Goal: Task Accomplishment & Management: Use online tool/utility

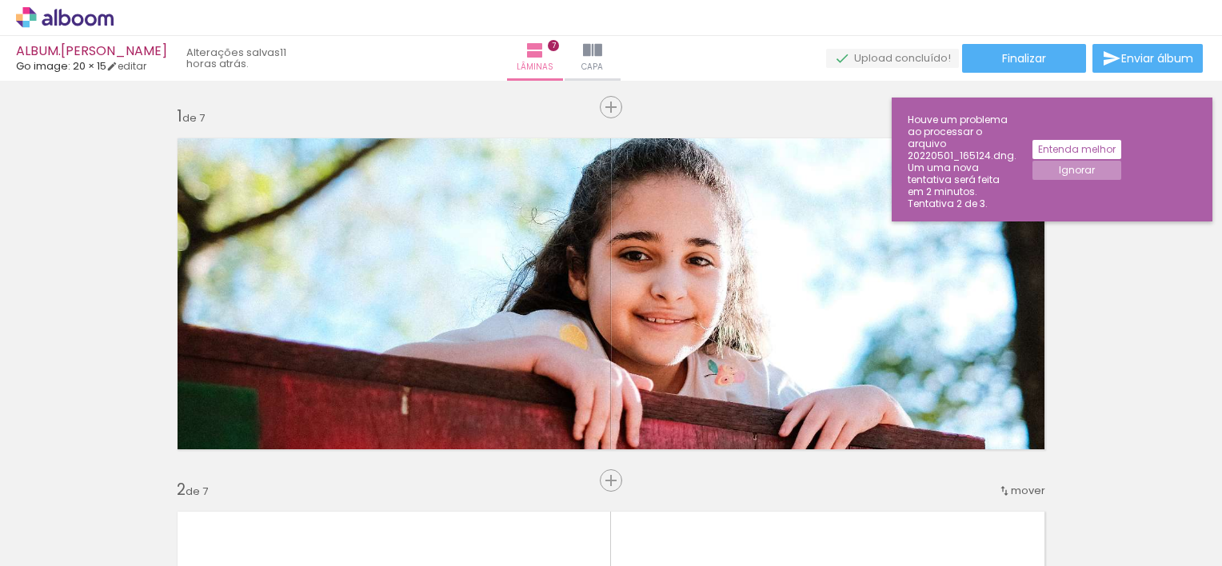
scroll to position [0, 1990]
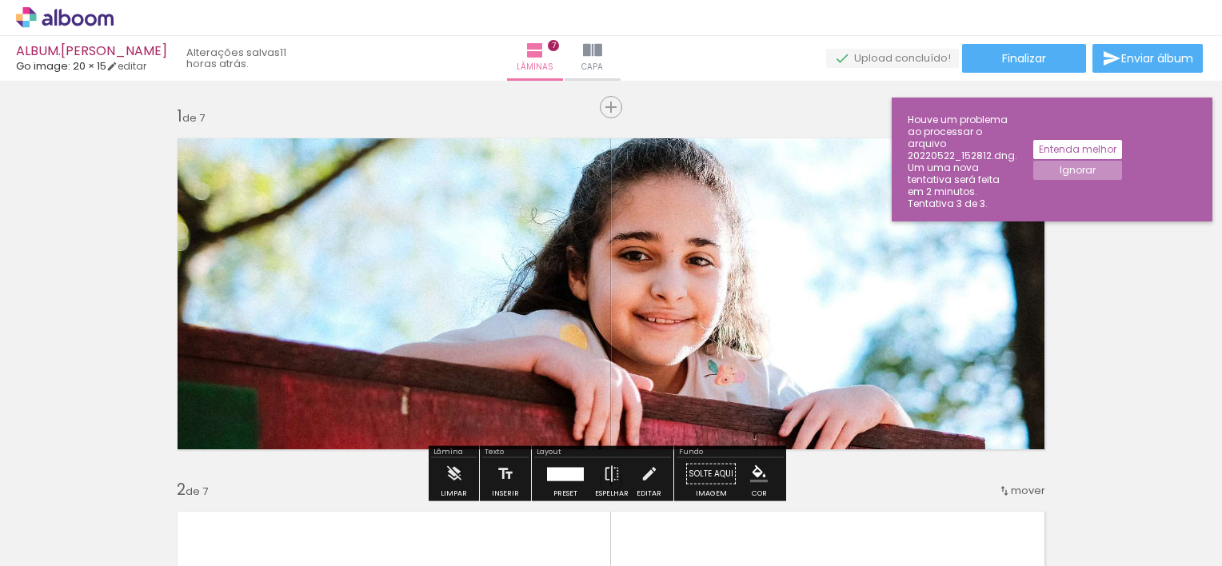
click at [46, 538] on span "Adicionar Fotos" at bounding box center [57, 545] width 48 height 18
click at [0, 0] on input "file" at bounding box center [0, 0] width 0 height 0
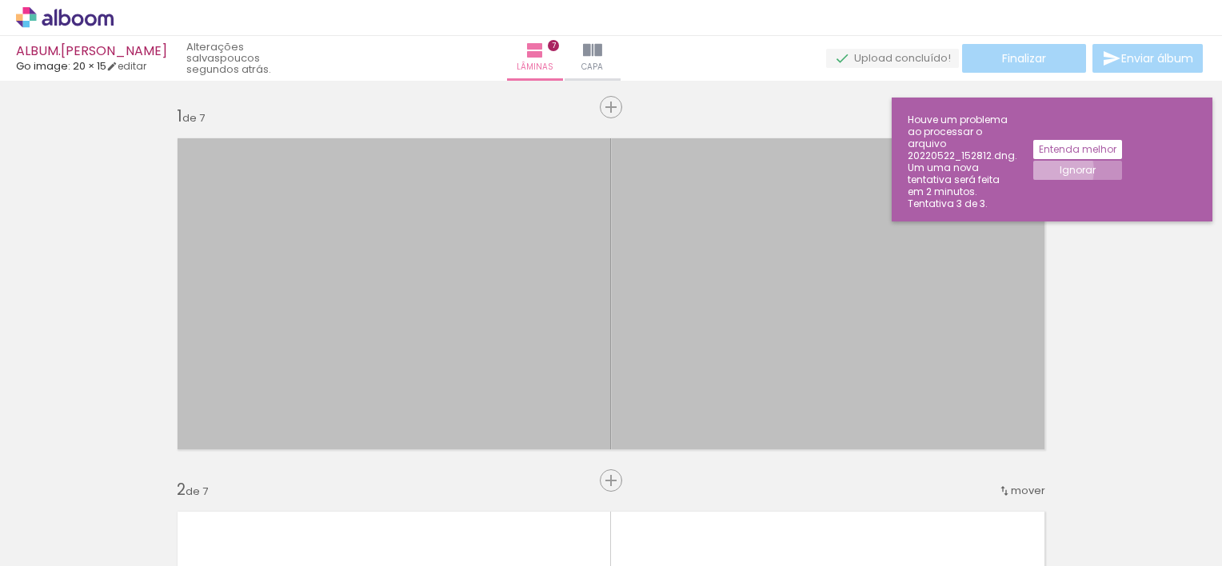
click at [1122, 161] on paper-button "Ignorar" at bounding box center [1078, 170] width 89 height 19
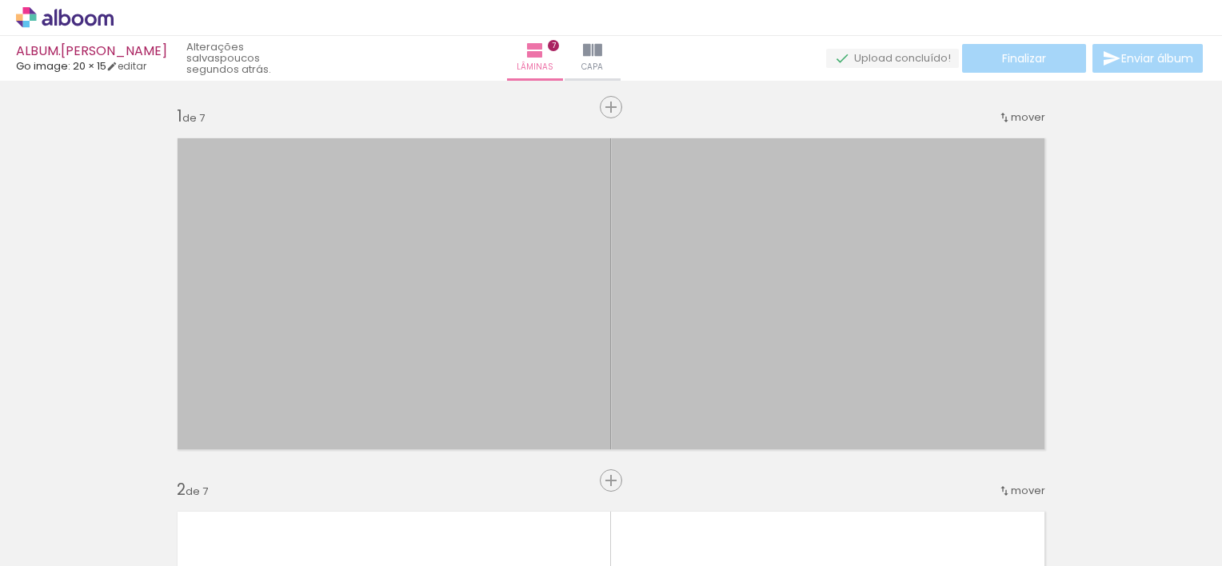
scroll to position [0, 0]
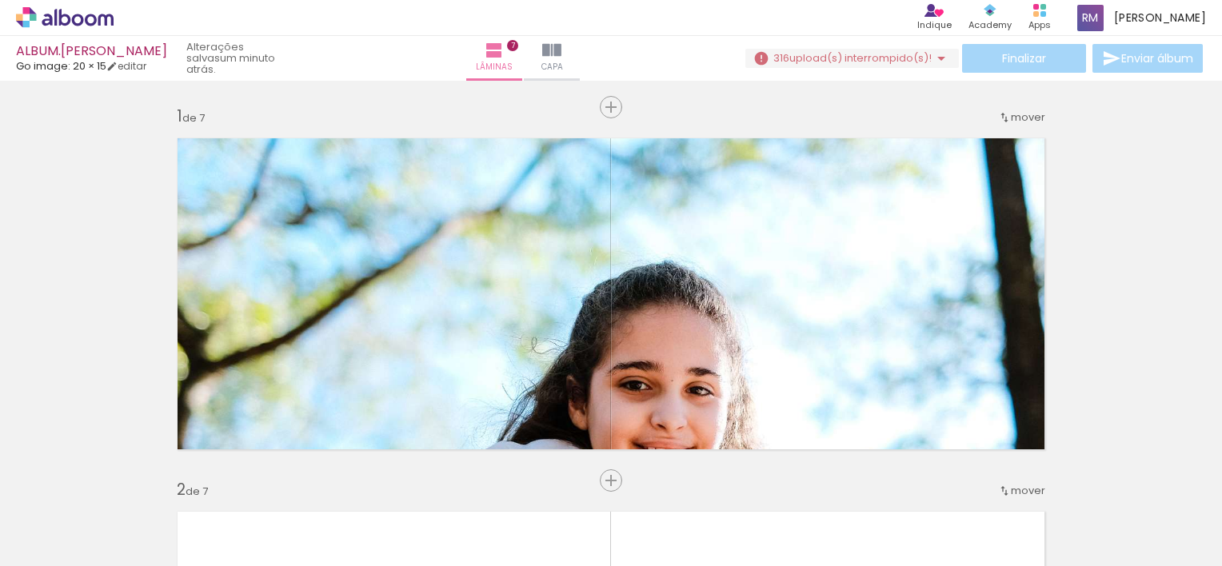
scroll to position [0, 8493]
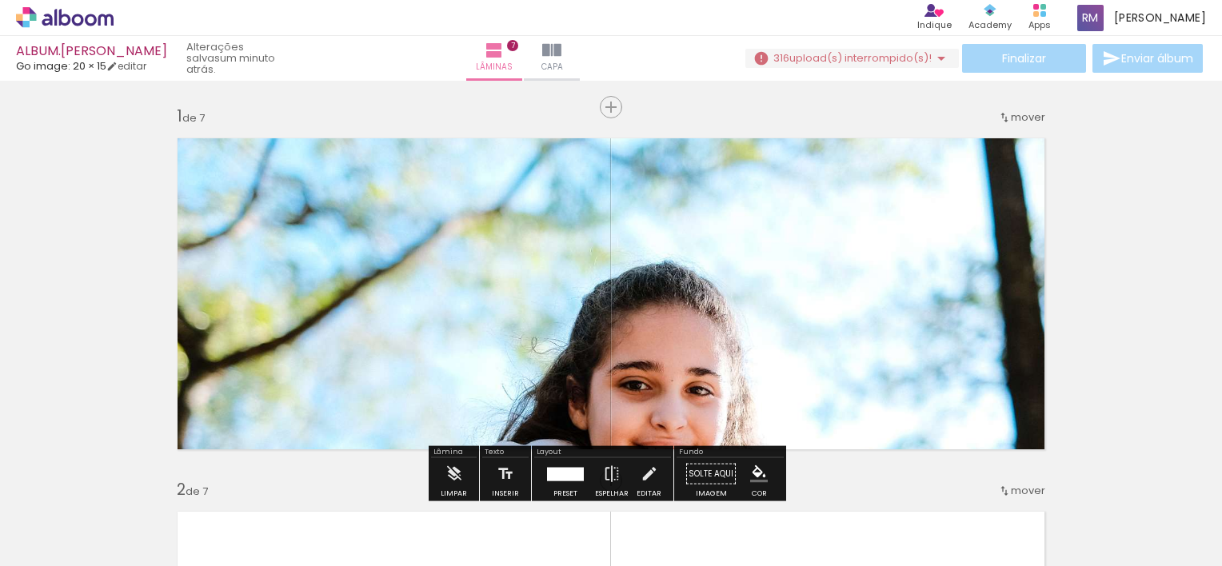
click at [870, 61] on span "upload(s) interrompido(s)!" at bounding box center [861, 57] width 142 height 15
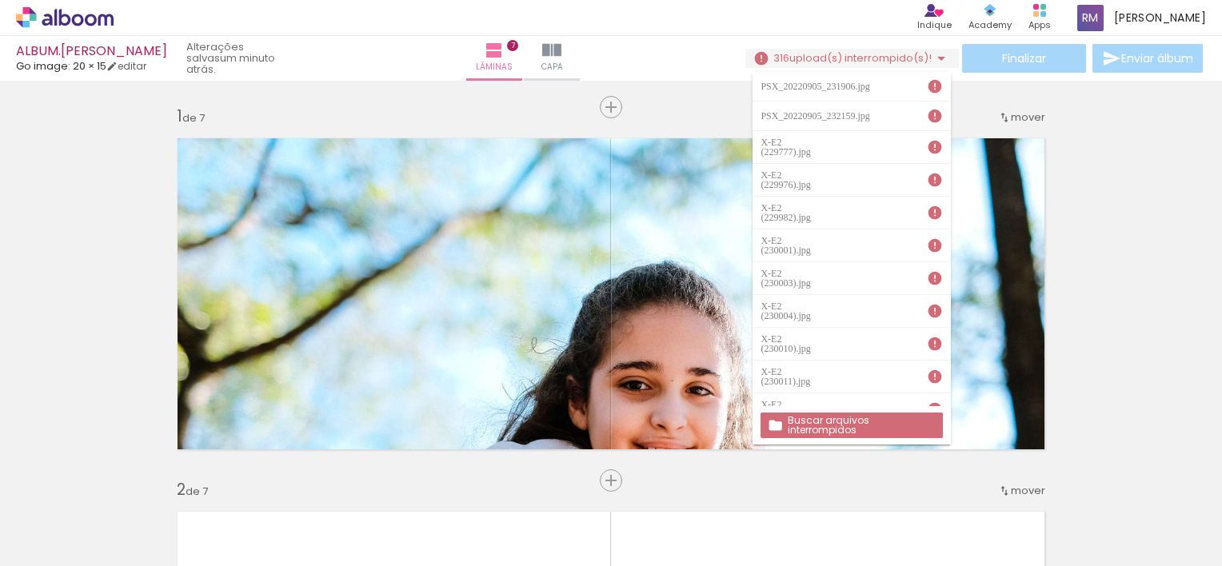
click at [0, 0] on slot "Buscar arquivos interrompidos" at bounding box center [0, 0] width 0 height 0
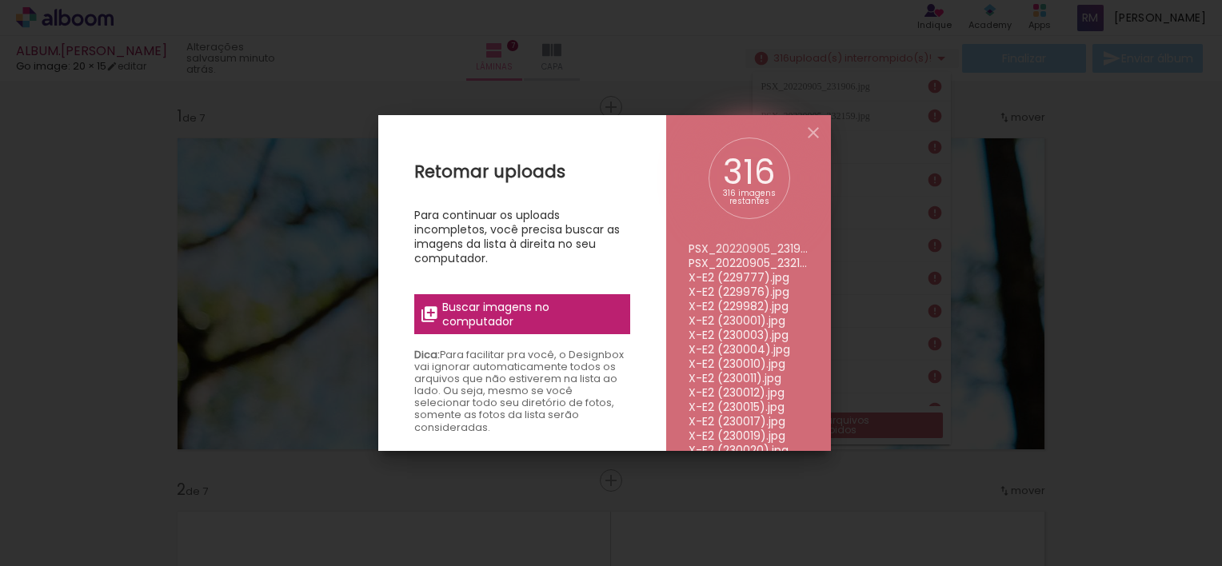
click at [586, 320] on span "Buscar imagens no computador" at bounding box center [531, 314] width 178 height 29
click at [0, 0] on input "file" at bounding box center [0, 0] width 0 height 0
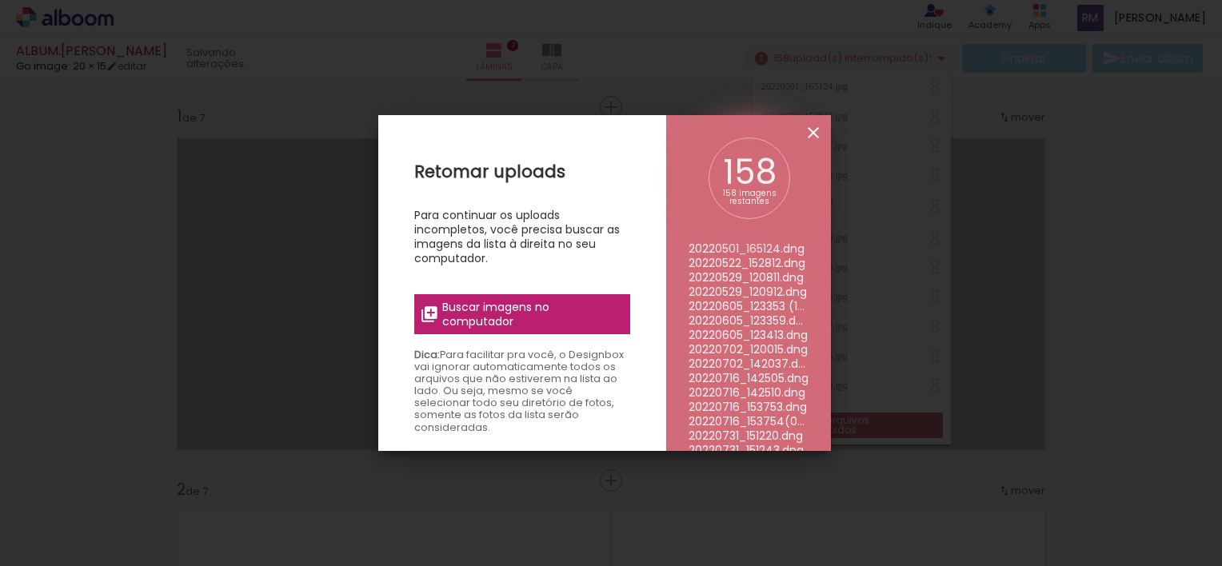
scroll to position [0, 0]
click at [1072, 203] on iron-overlay-backdrop at bounding box center [611, 283] width 1222 height 566
click at [806, 126] on iron-icon at bounding box center [813, 132] width 19 height 19
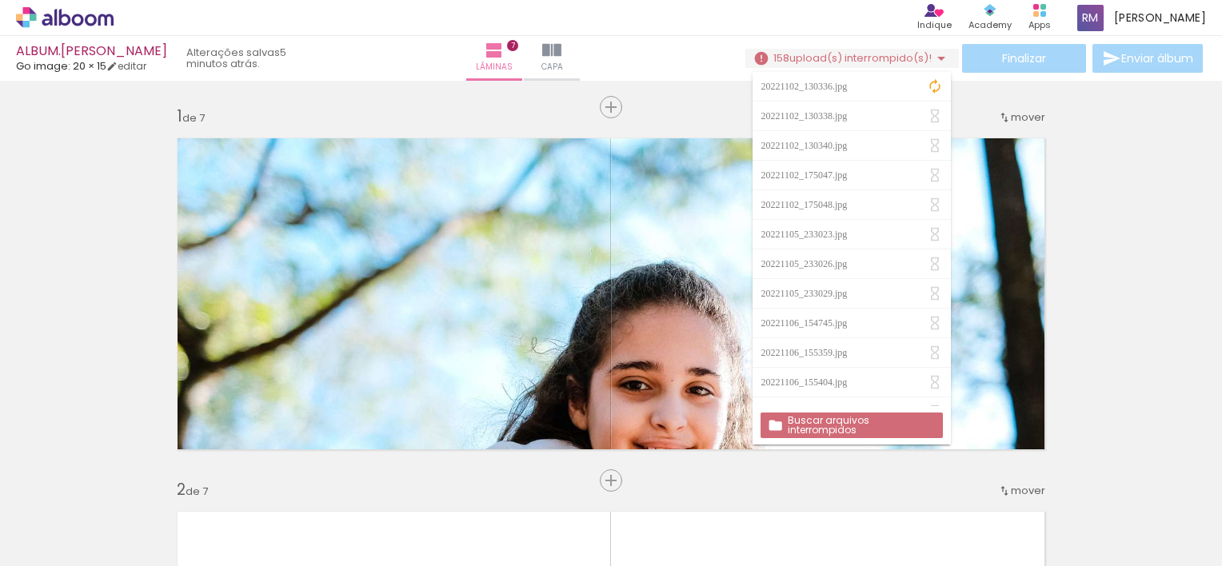
scroll to position [0, 27225]
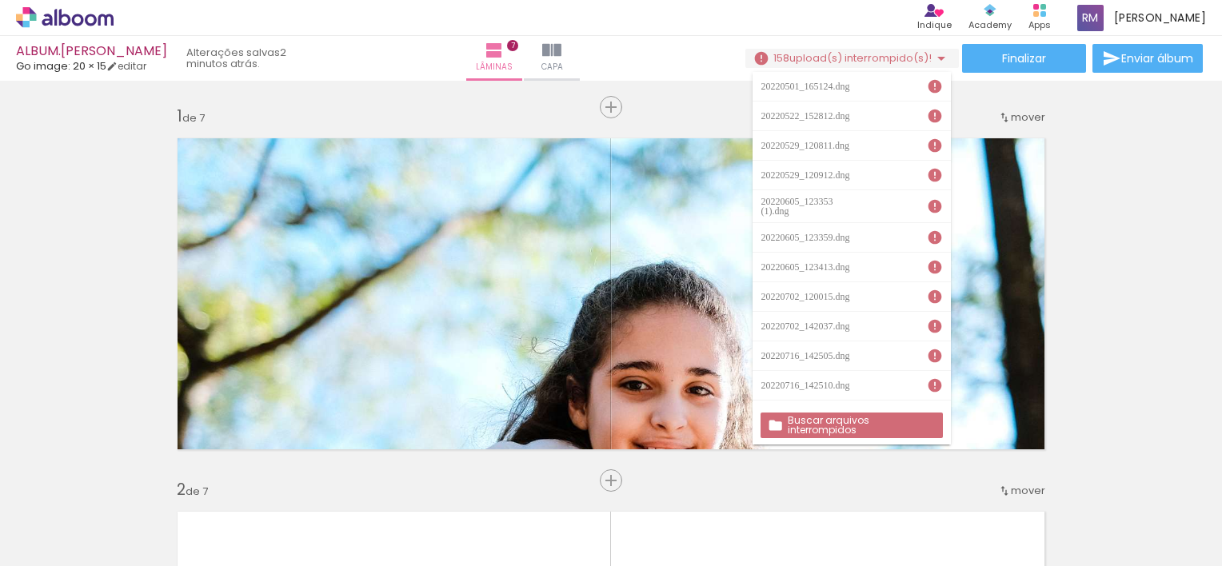
scroll to position [0, 27225]
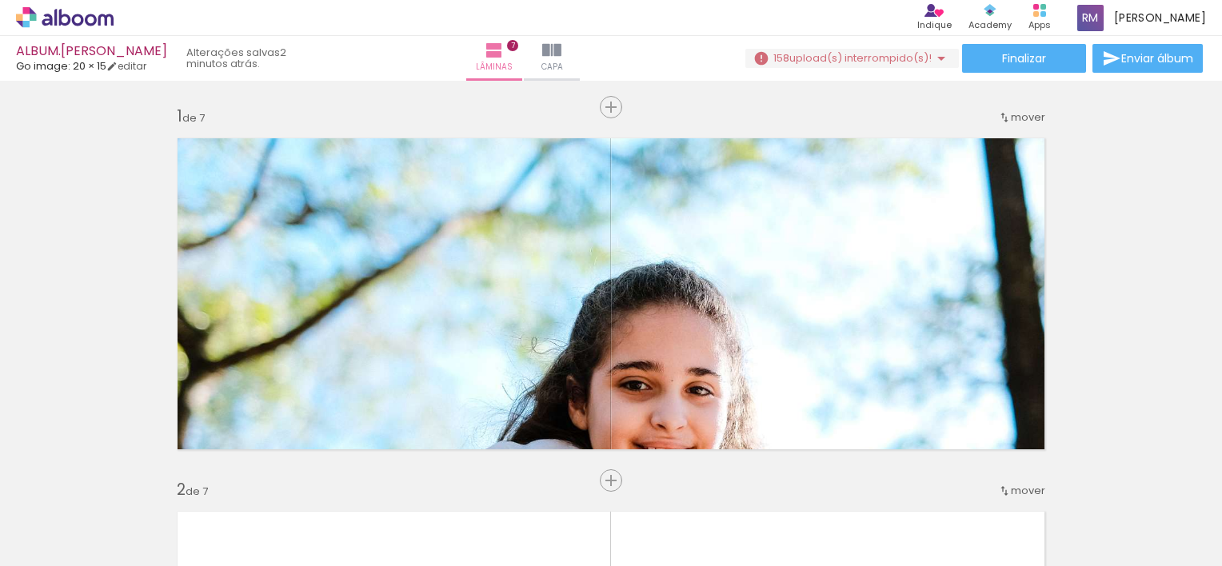
scroll to position [0, 16600]
click at [552, 480] on iron-icon at bounding box center [548, 480] width 17 height 17
click at [461, 474] on iron-icon at bounding box center [458, 480] width 17 height 17
click at [187, 481] on iron-icon at bounding box center [189, 480] width 17 height 17
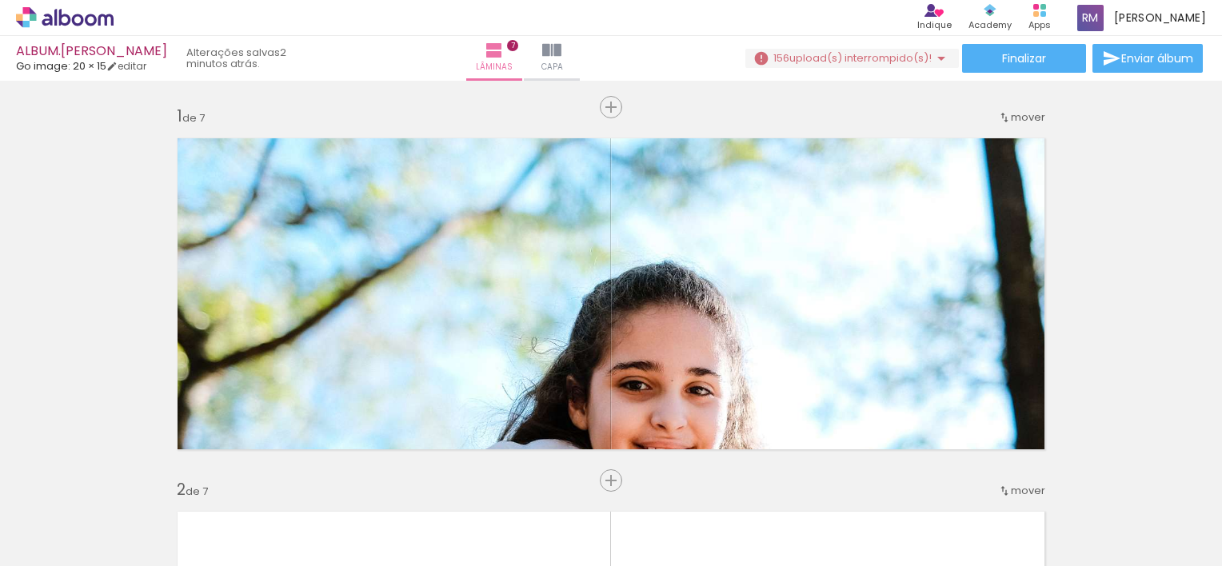
click at [187, 481] on iron-icon at bounding box center [189, 480] width 17 height 17
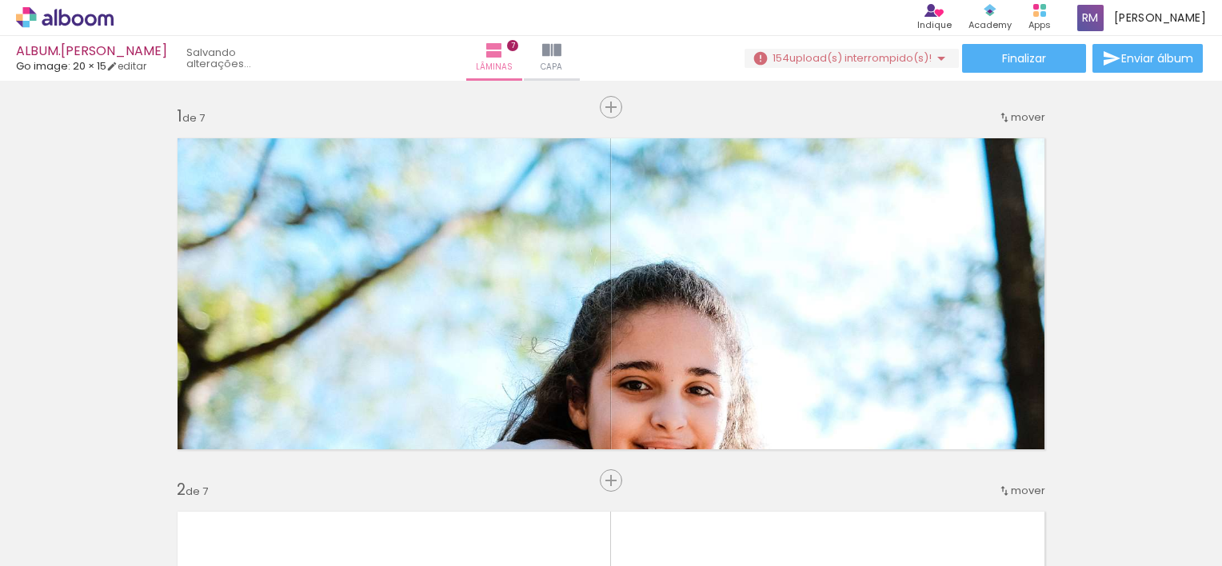
click at [187, 481] on iron-icon at bounding box center [189, 480] width 17 height 17
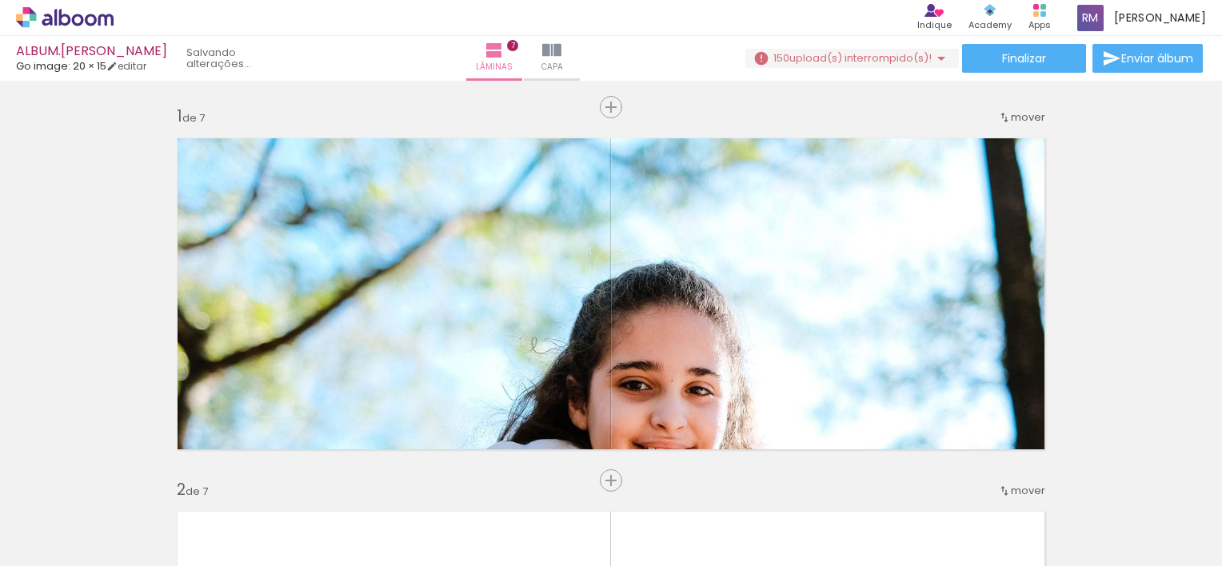
click at [187, 481] on iron-icon at bounding box center [189, 480] width 17 height 17
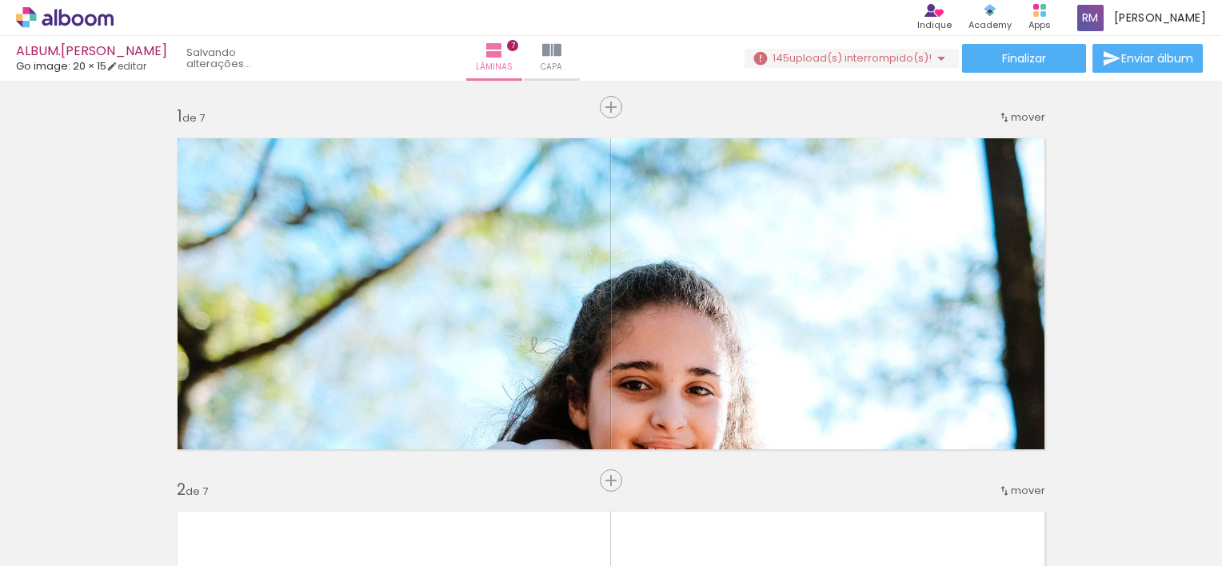
click at [187, 481] on iron-icon at bounding box center [189, 480] width 17 height 17
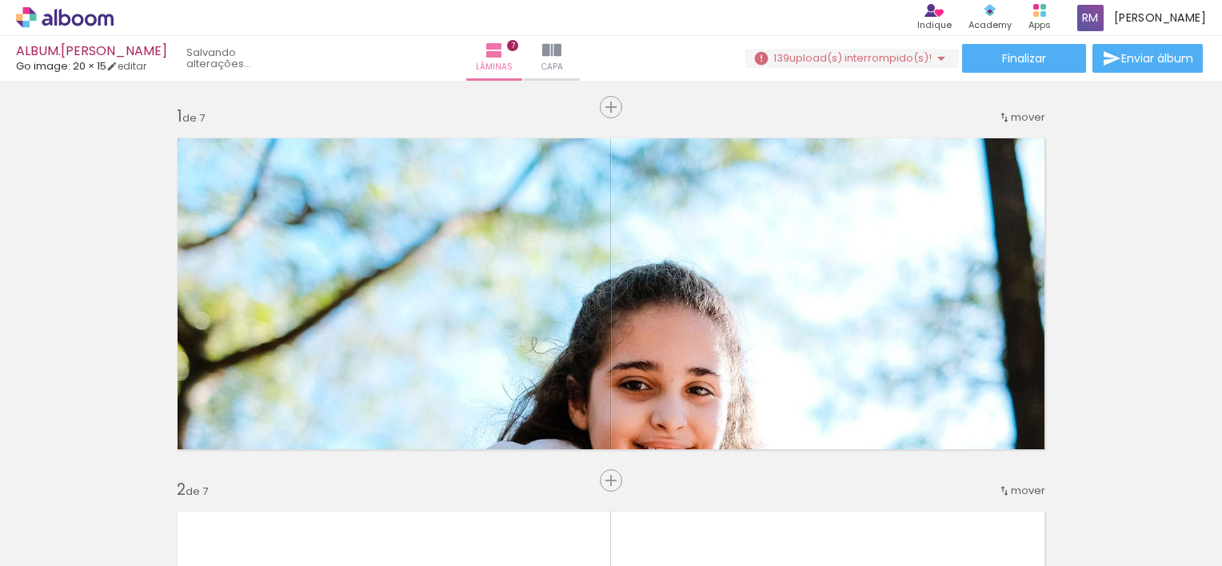
click at [187, 481] on iron-icon at bounding box center [189, 480] width 17 height 17
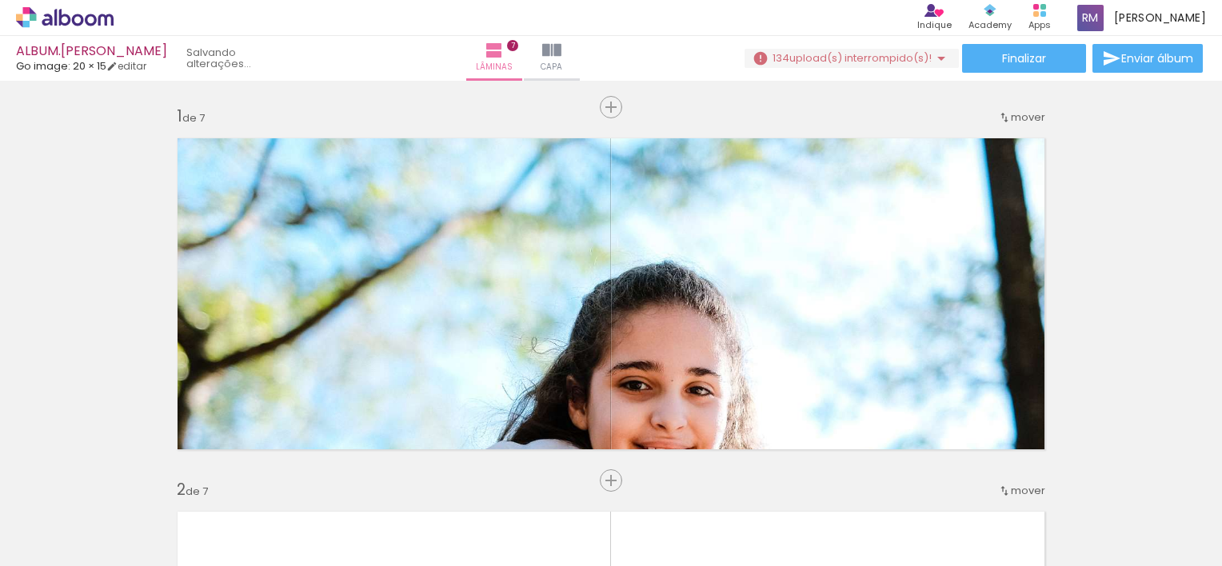
click at [187, 481] on iron-icon at bounding box center [189, 480] width 17 height 17
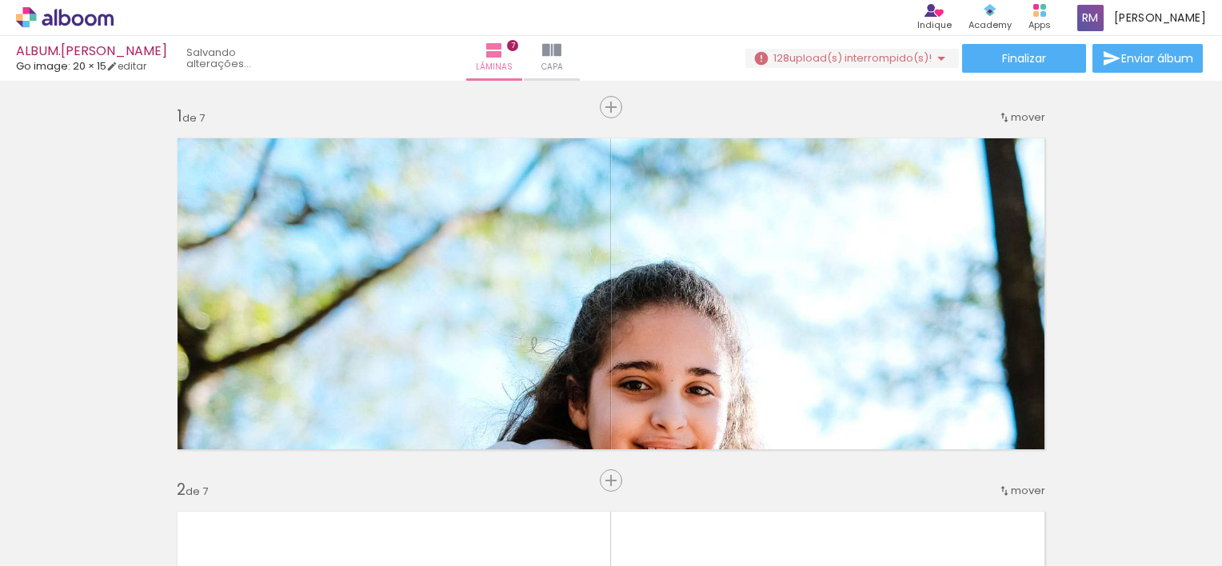
click at [187, 481] on iron-icon at bounding box center [189, 480] width 17 height 17
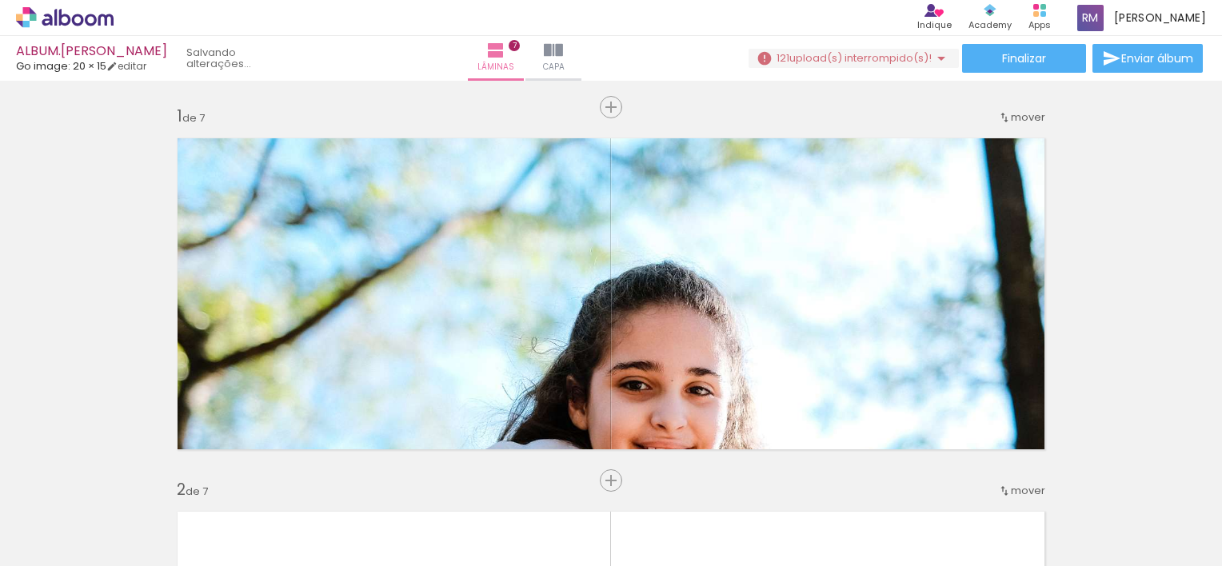
click at [187, 481] on iron-icon at bounding box center [189, 480] width 17 height 17
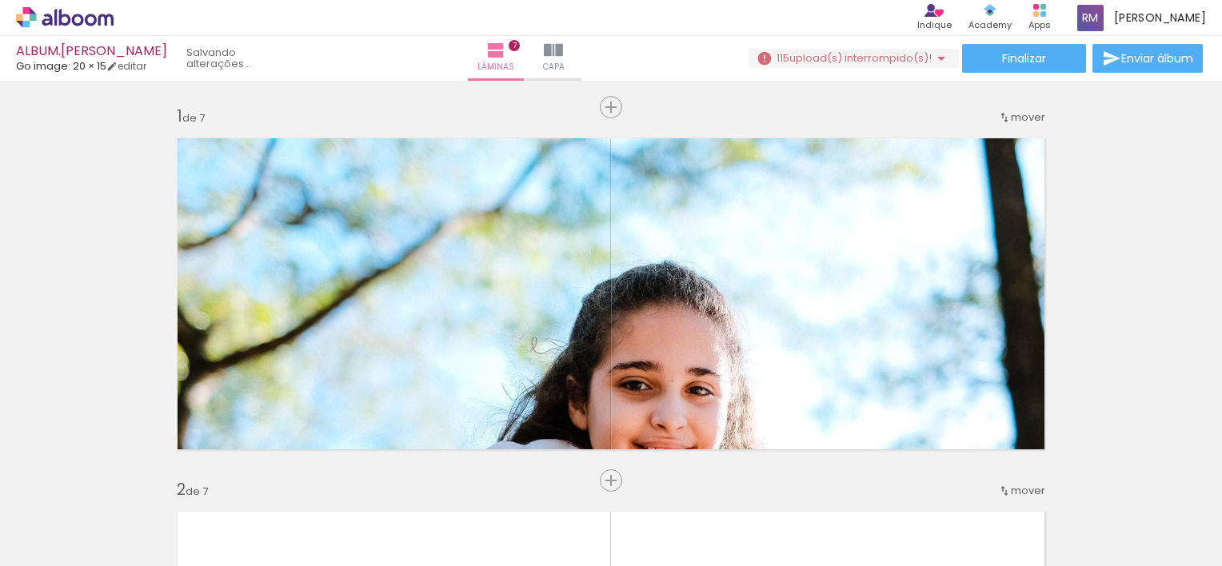
click at [187, 481] on iron-icon at bounding box center [189, 480] width 17 height 17
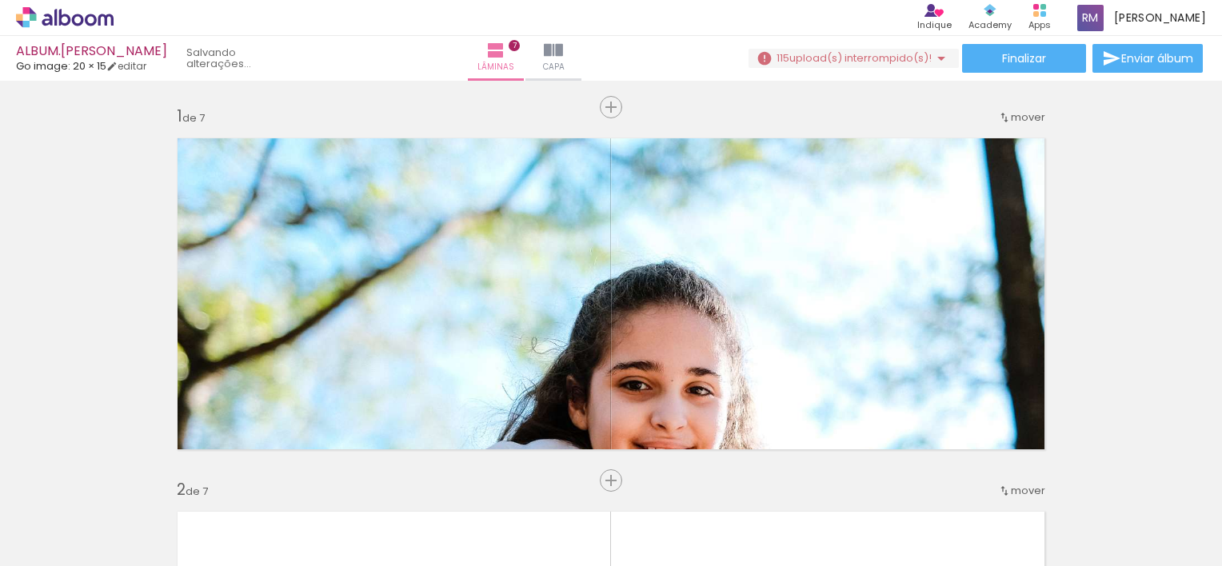
click at [187, 481] on iron-icon at bounding box center [189, 480] width 17 height 17
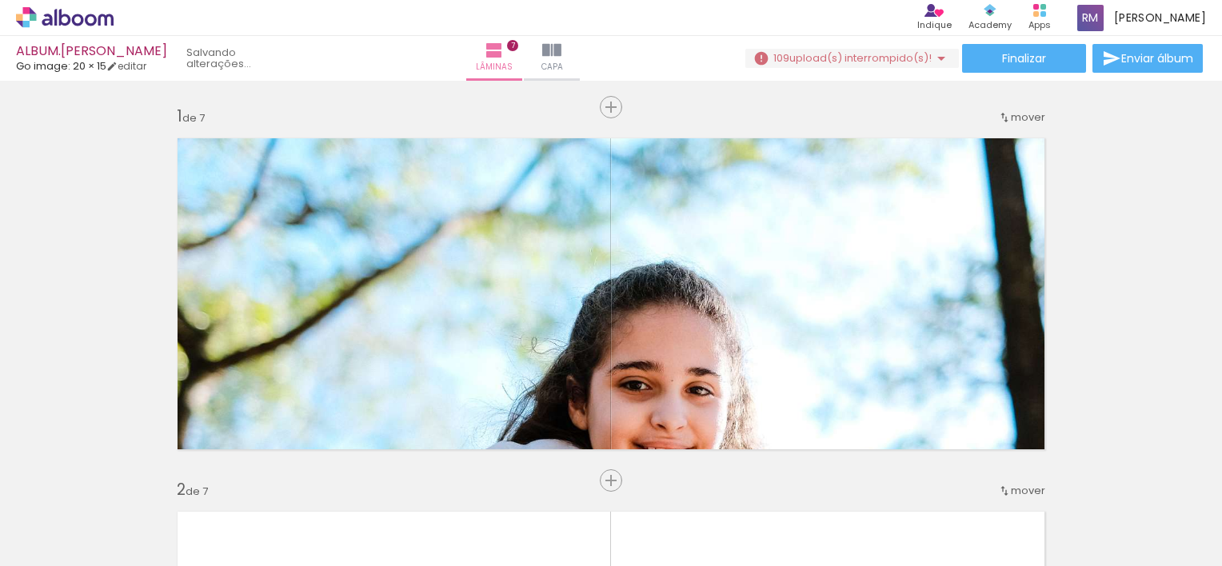
click at [187, 481] on iron-icon at bounding box center [189, 480] width 17 height 17
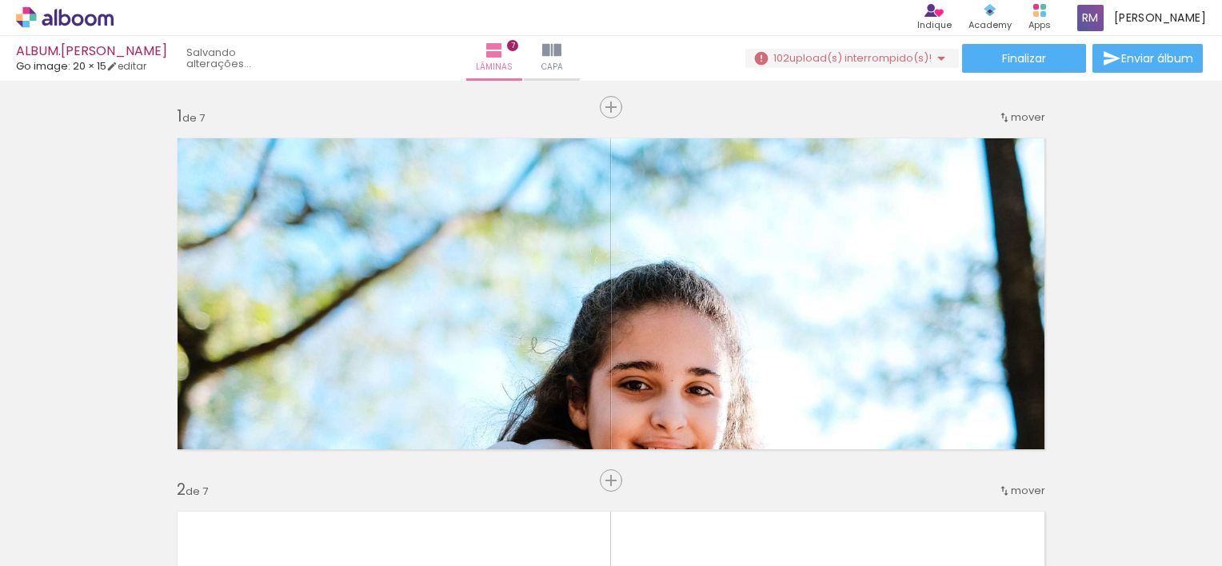
click at [187, 481] on iron-icon at bounding box center [189, 480] width 17 height 17
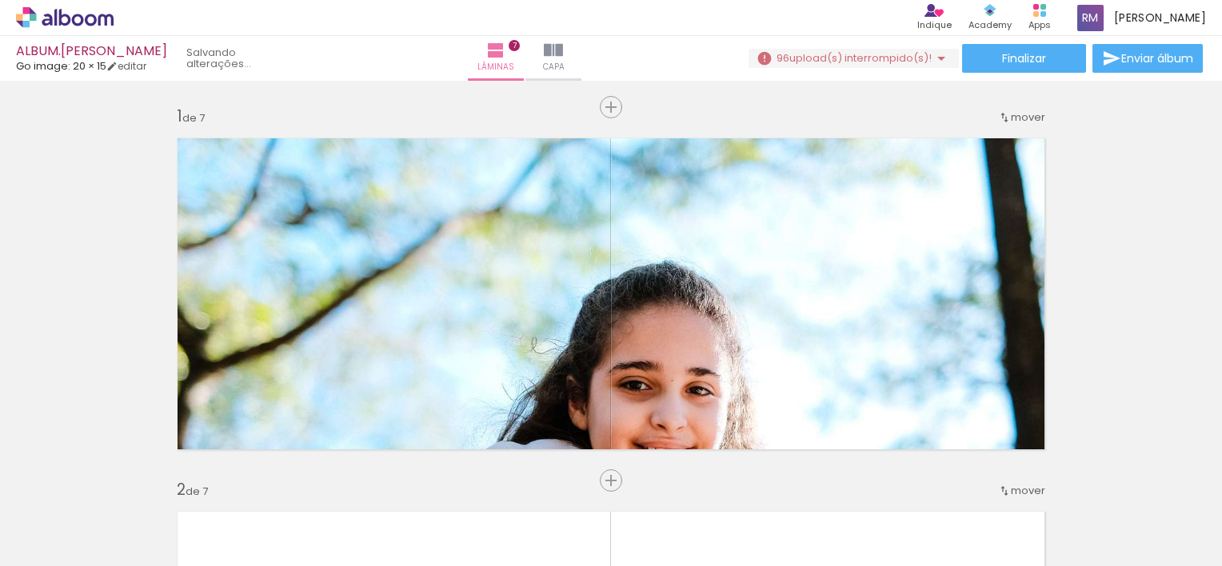
click at [187, 481] on iron-icon at bounding box center [189, 480] width 17 height 17
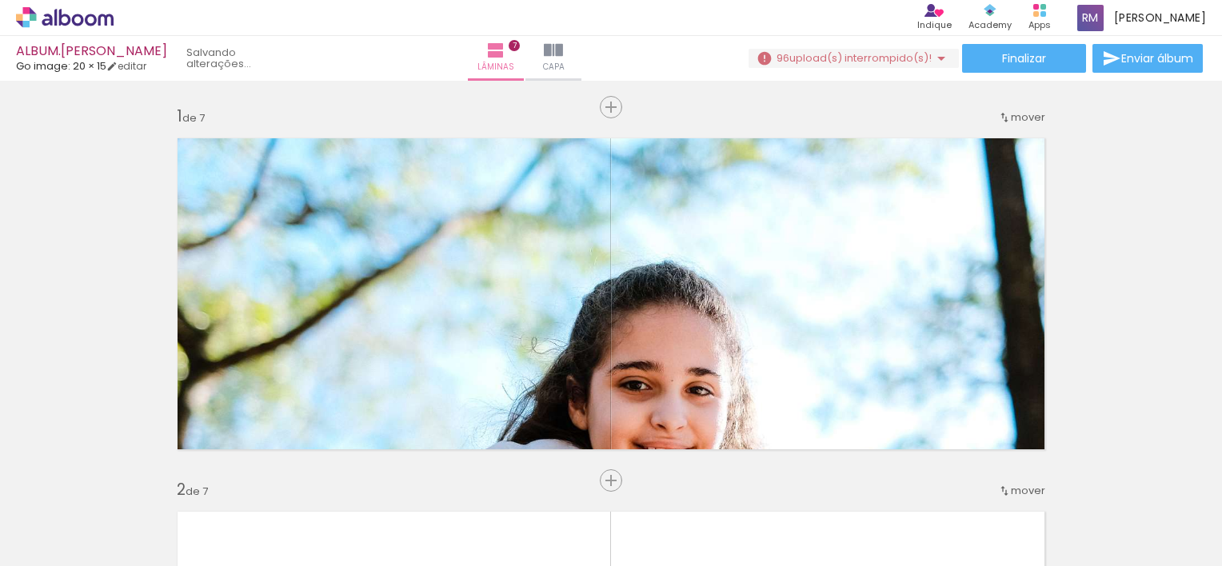
click at [187, 481] on iron-icon at bounding box center [189, 480] width 17 height 17
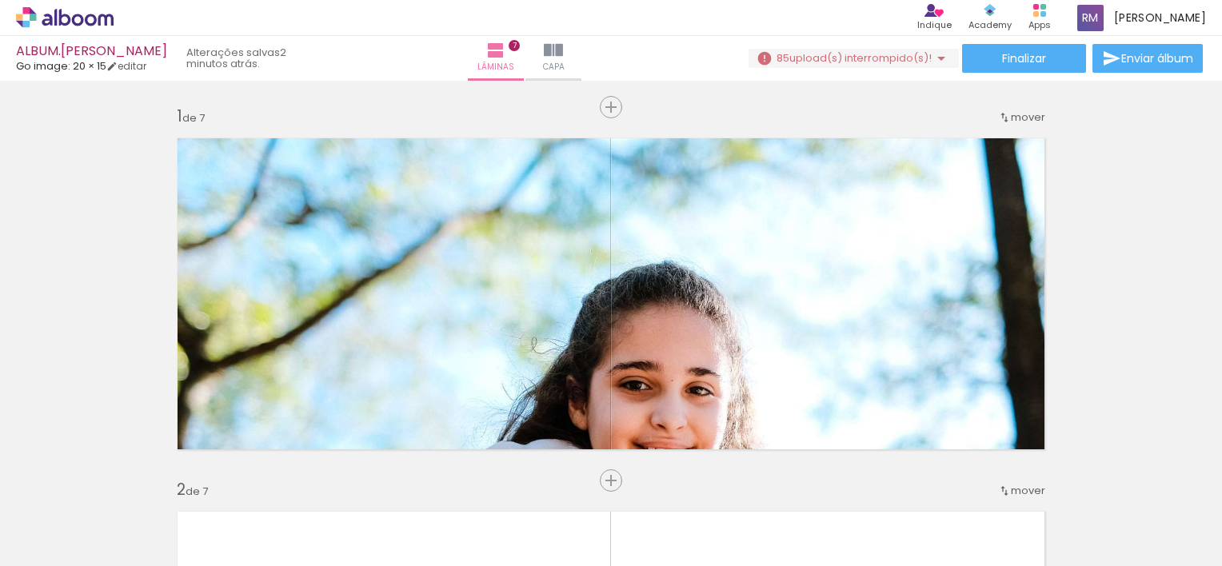
click at [187, 481] on iron-icon at bounding box center [189, 480] width 17 height 17
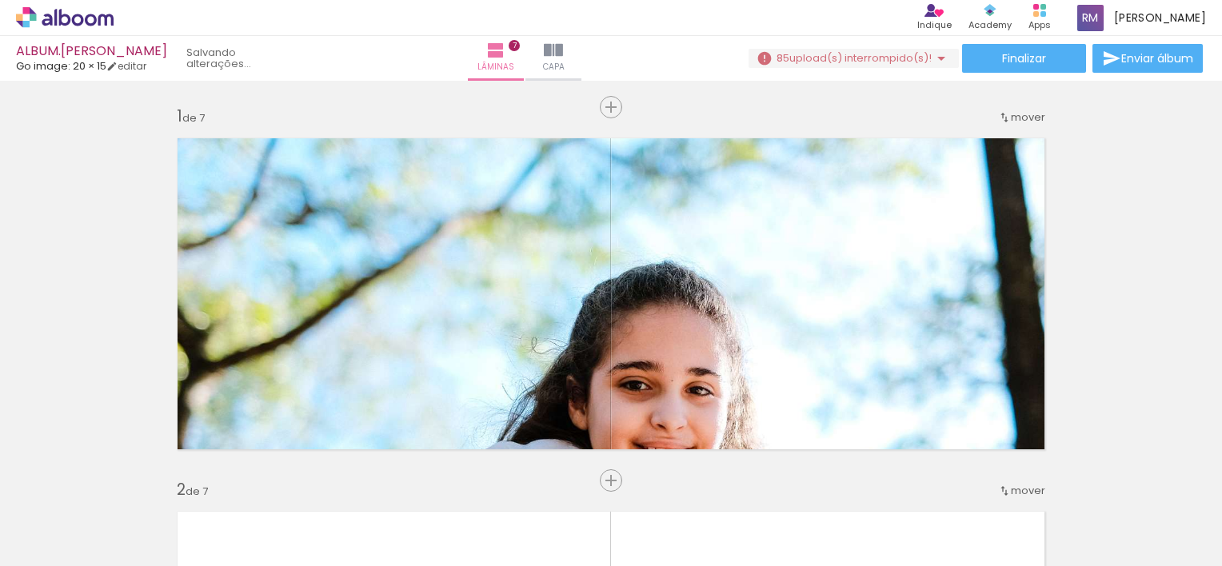
click at [187, 481] on iron-icon at bounding box center [189, 480] width 17 height 17
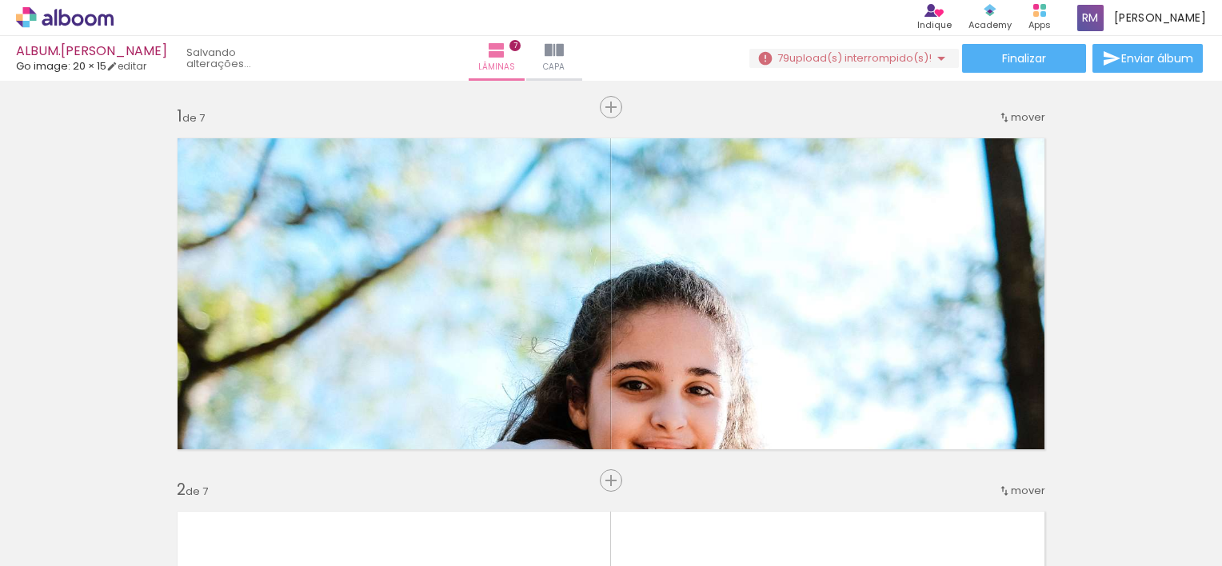
click at [187, 481] on iron-icon at bounding box center [189, 480] width 17 height 17
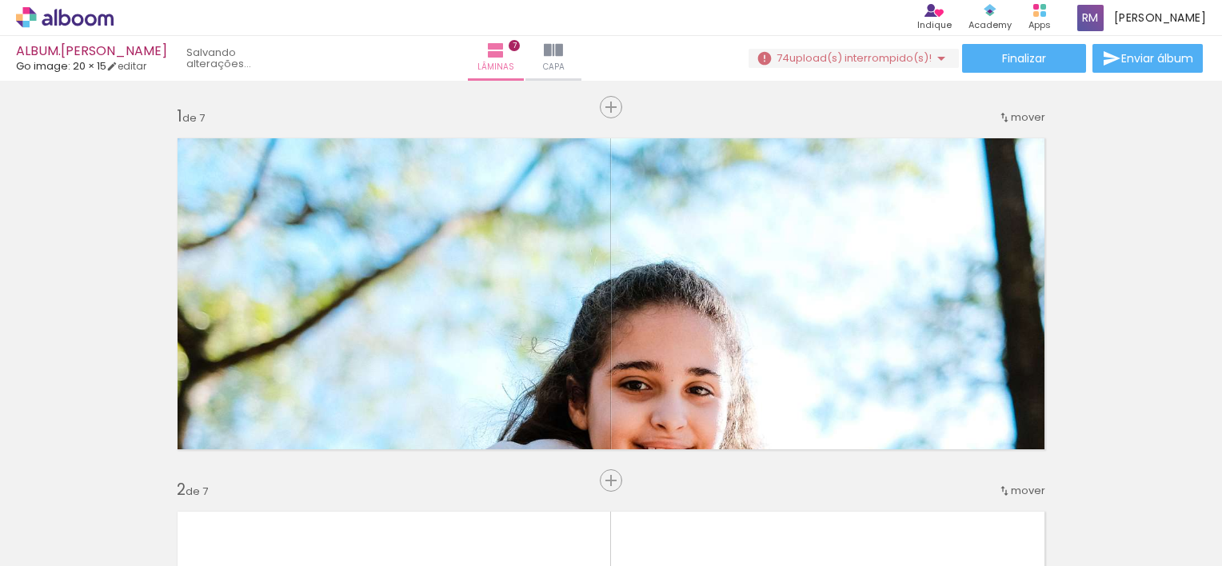
click at [187, 481] on iron-icon at bounding box center [189, 480] width 17 height 17
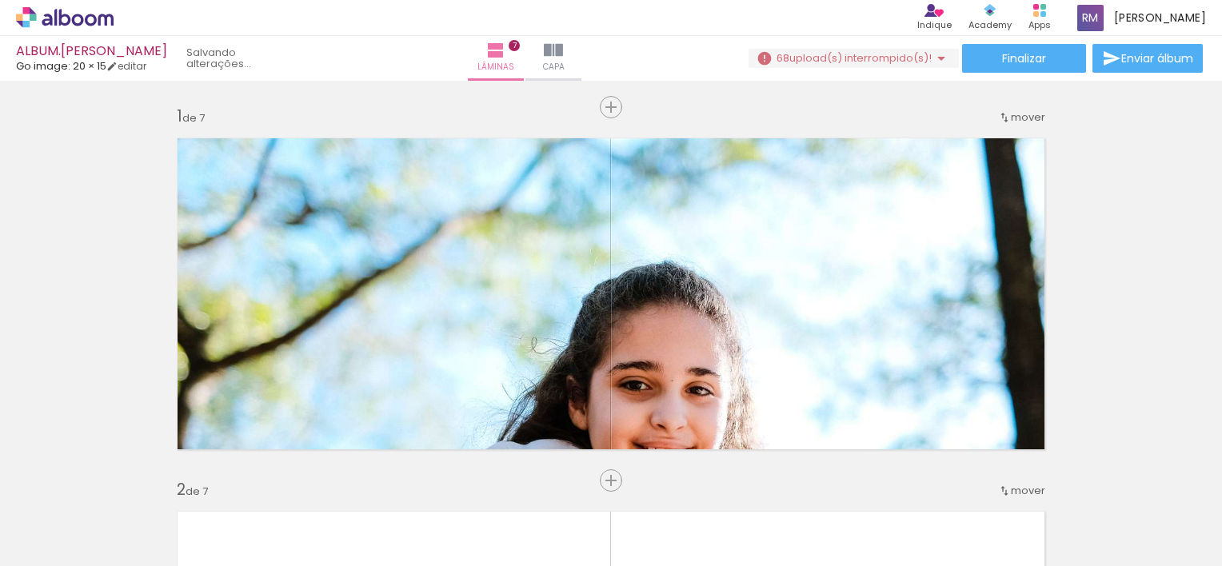
click at [187, 481] on iron-icon at bounding box center [189, 480] width 17 height 17
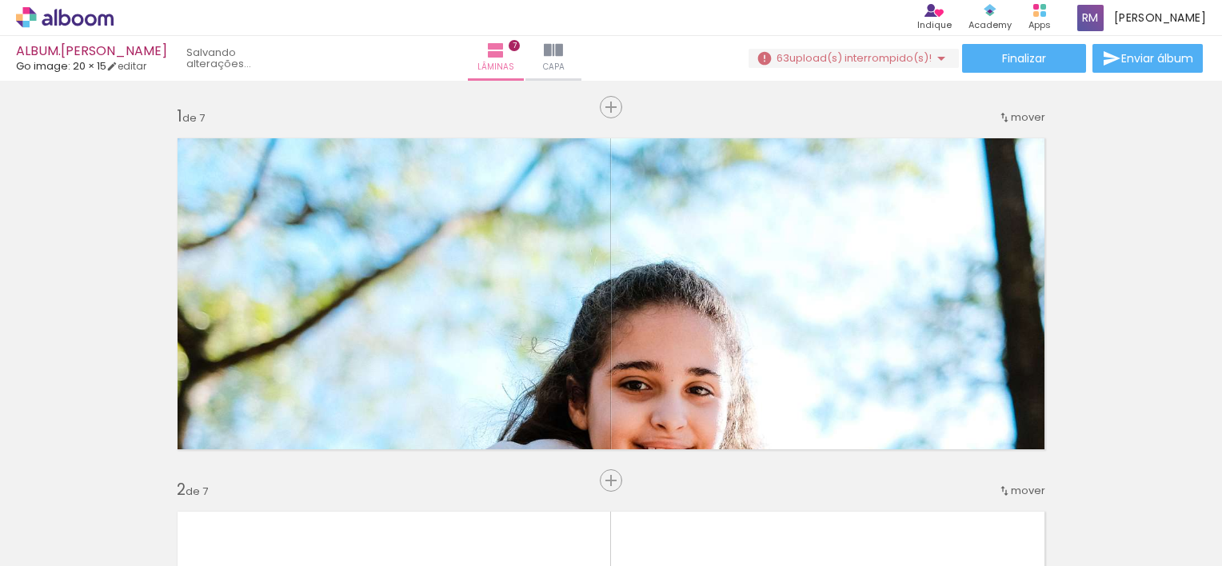
click at [187, 481] on iron-icon at bounding box center [189, 480] width 17 height 17
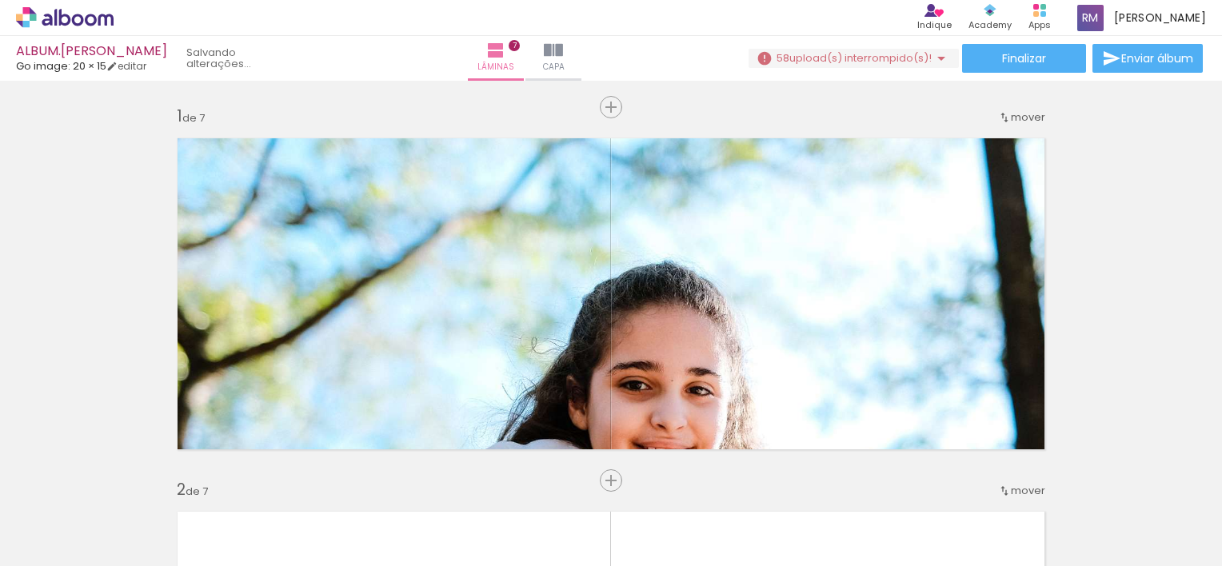
click at [187, 481] on iron-icon at bounding box center [189, 480] width 17 height 17
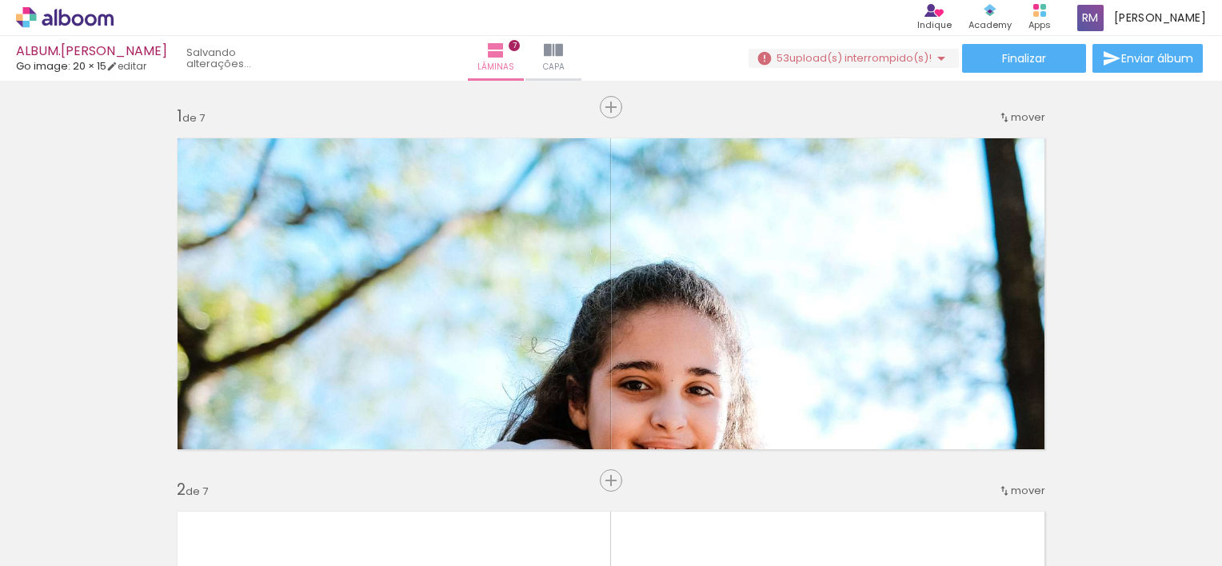
click at [187, 481] on iron-icon at bounding box center [189, 480] width 17 height 17
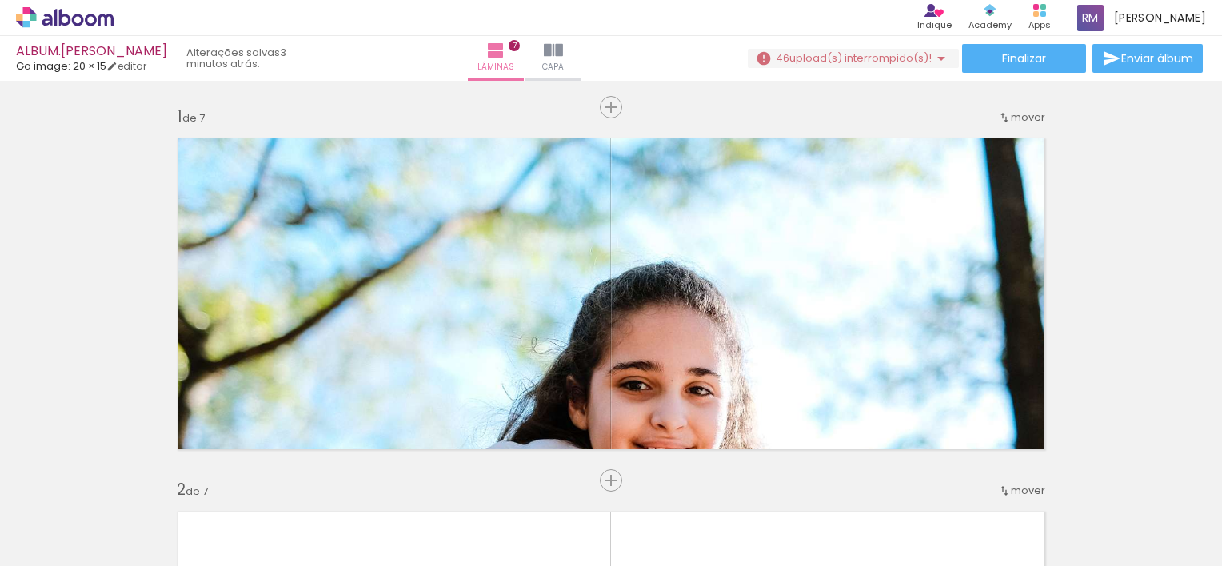
click at [187, 481] on iron-icon at bounding box center [189, 480] width 17 height 17
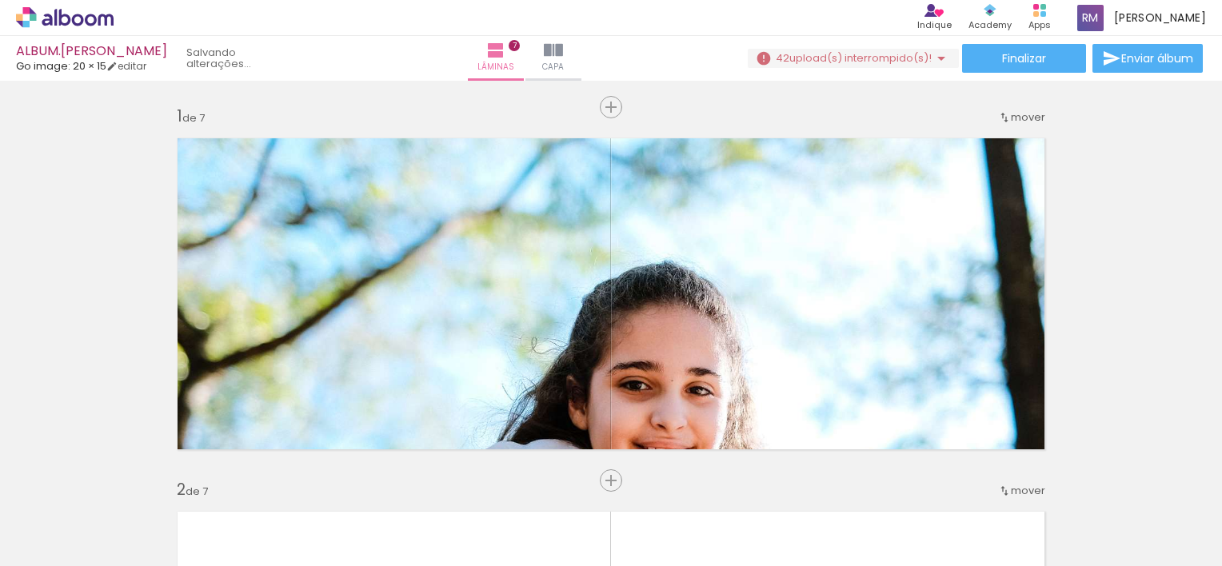
click at [187, 481] on iron-icon at bounding box center [189, 480] width 17 height 17
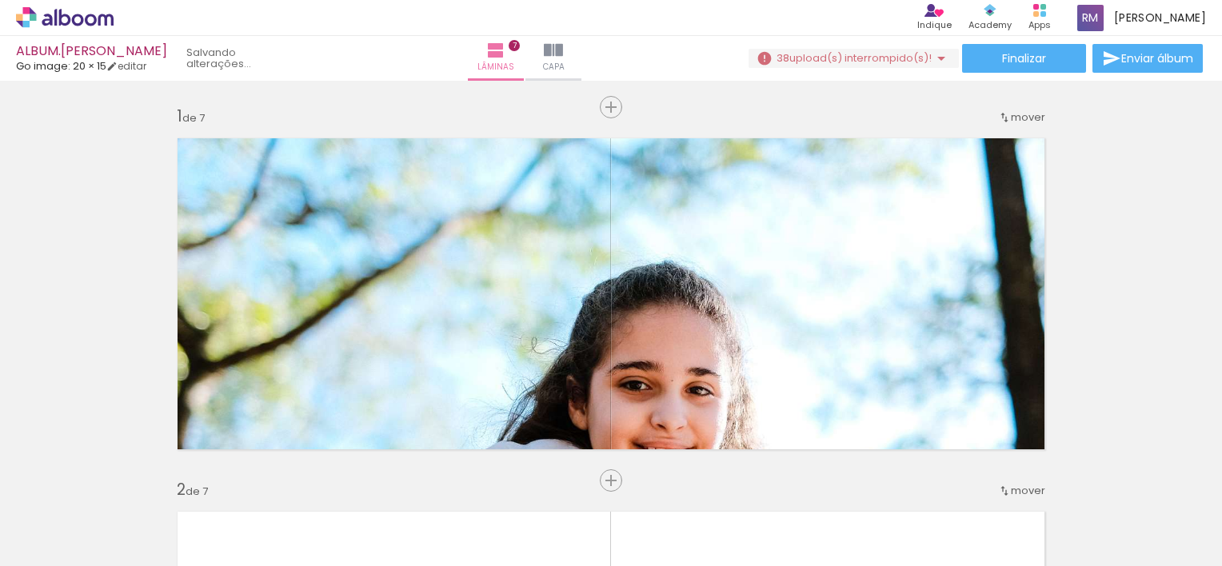
click at [187, 481] on iron-icon at bounding box center [189, 480] width 17 height 17
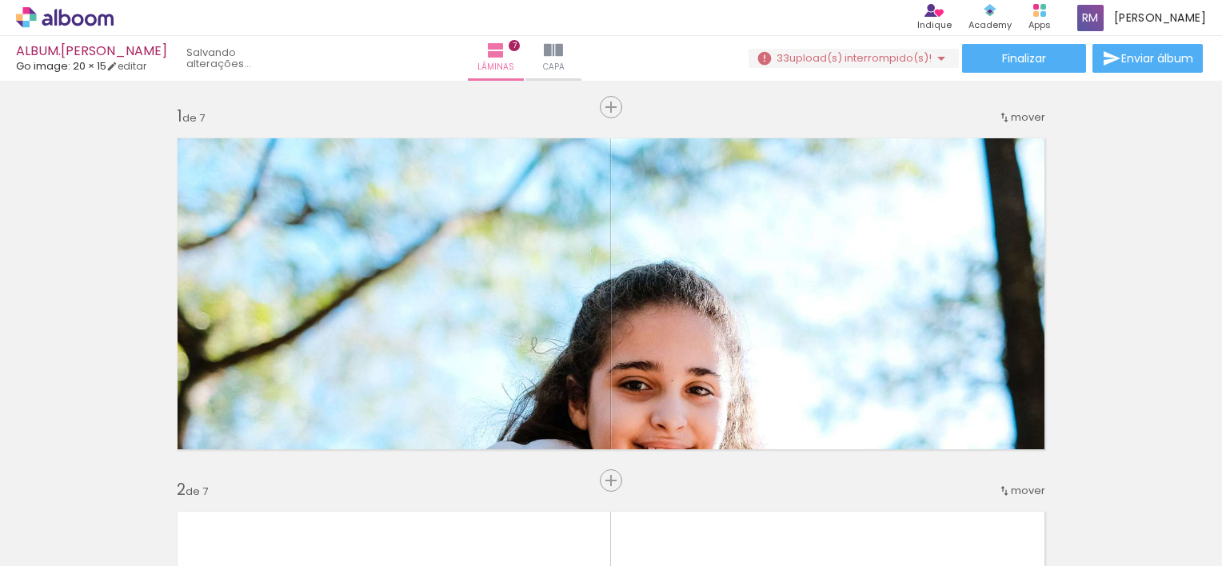
click at [187, 481] on iron-icon at bounding box center [189, 480] width 17 height 17
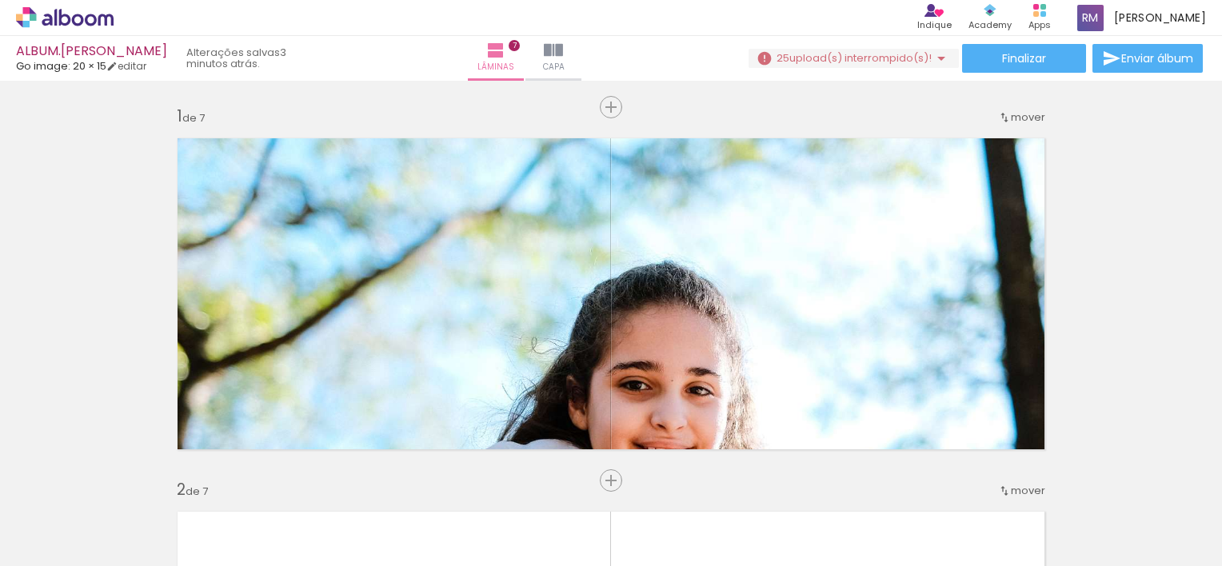
click at [187, 481] on iron-icon at bounding box center [189, 480] width 17 height 17
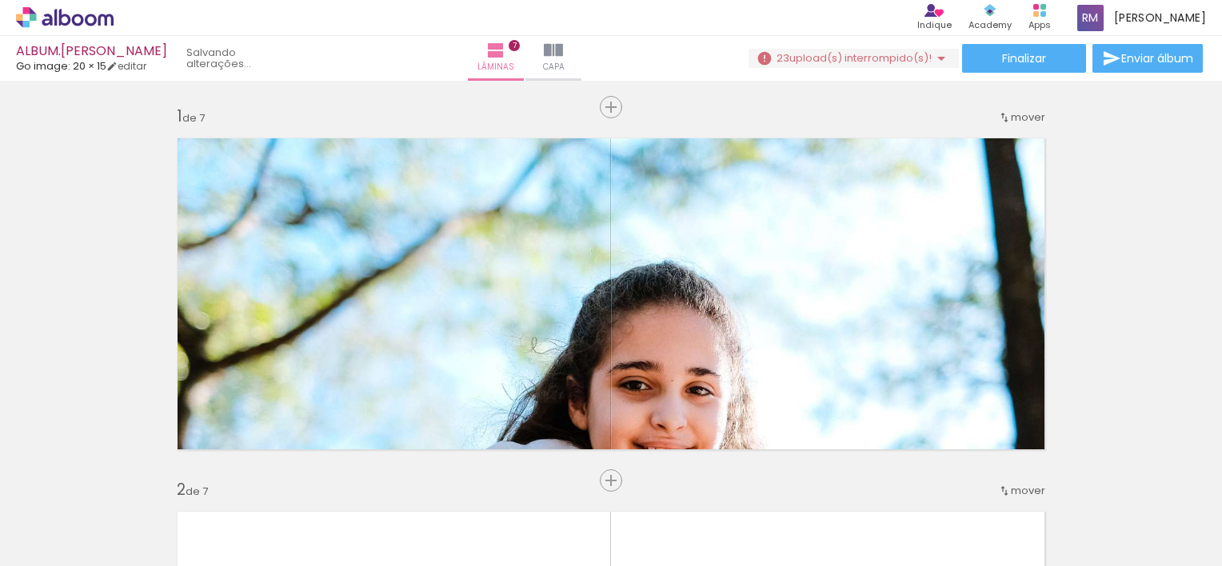
click at [187, 481] on iron-icon at bounding box center [189, 480] width 17 height 17
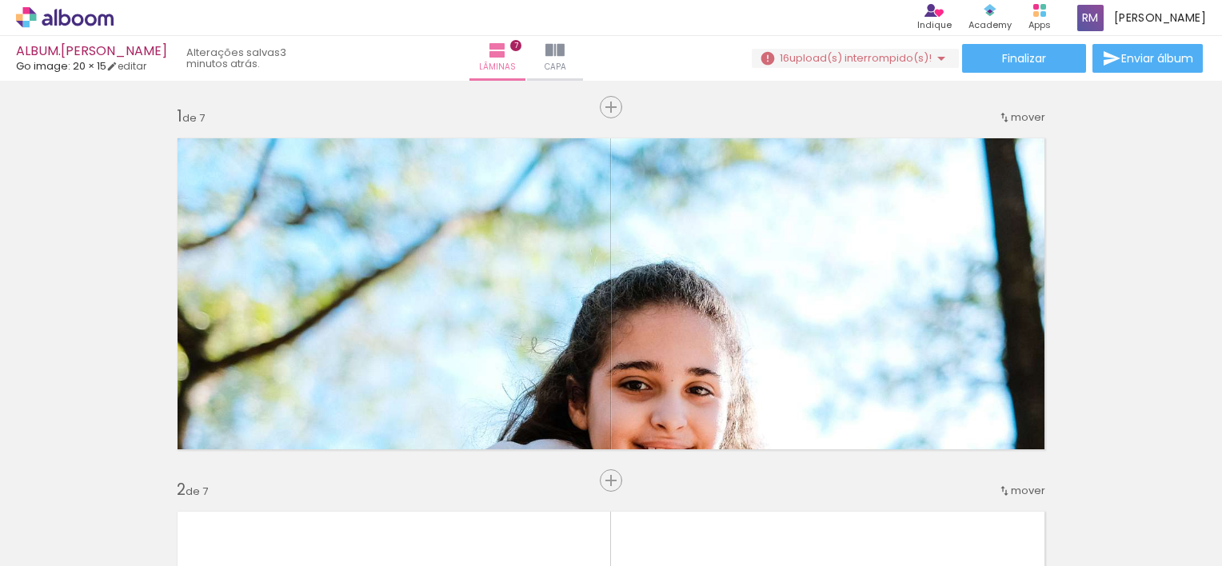
click at [187, 481] on iron-icon at bounding box center [189, 480] width 17 height 17
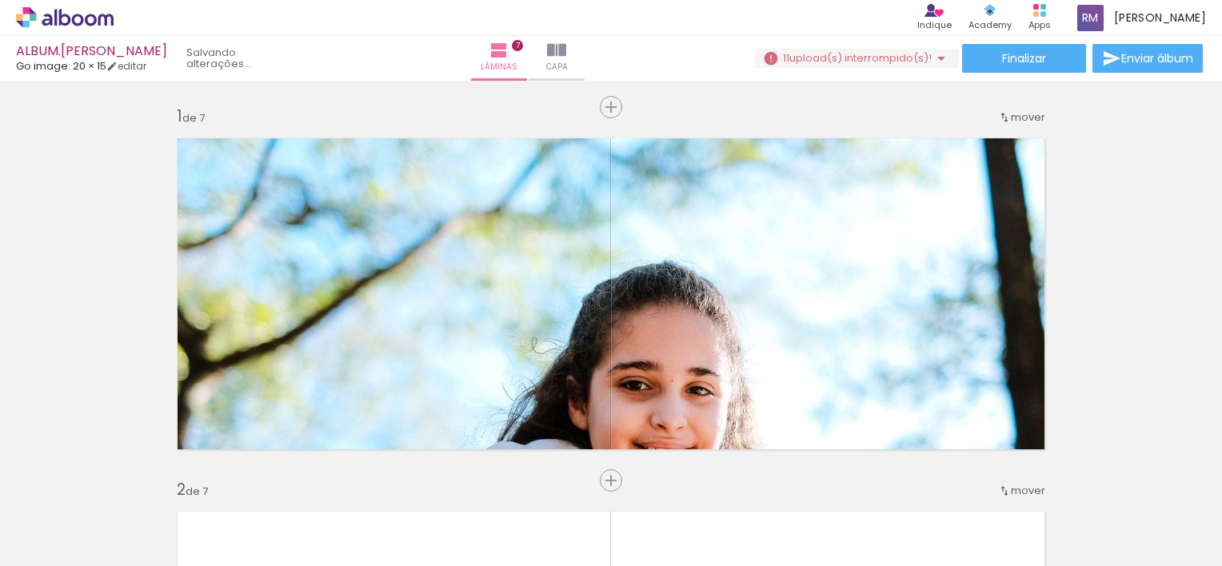
click at [187, 481] on iron-icon at bounding box center [189, 480] width 17 height 17
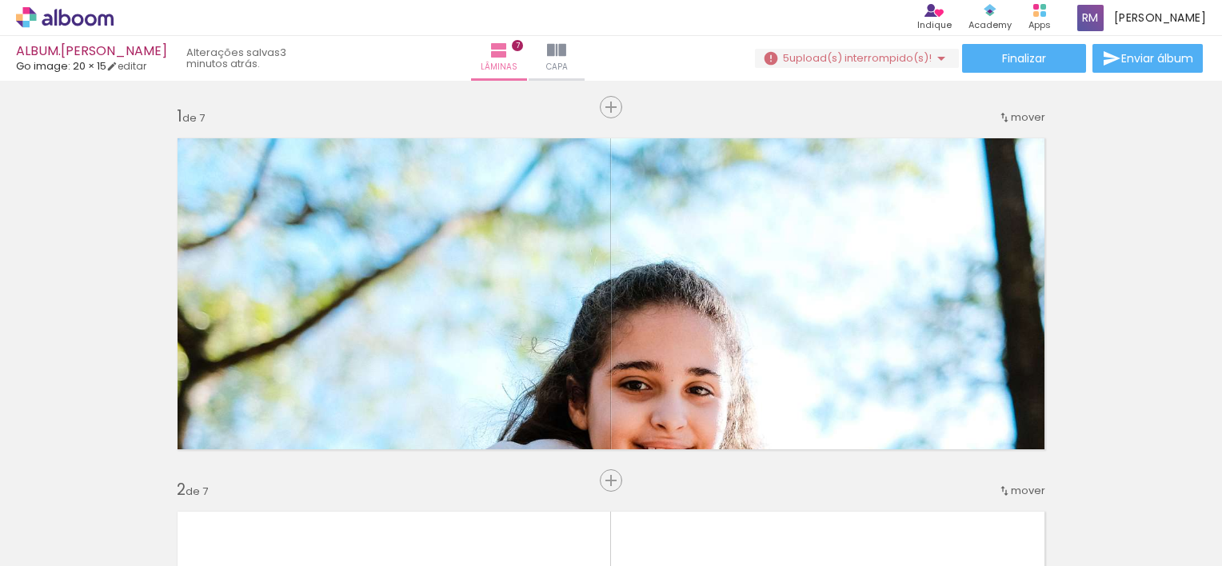
click at [187, 481] on iron-icon at bounding box center [189, 480] width 17 height 17
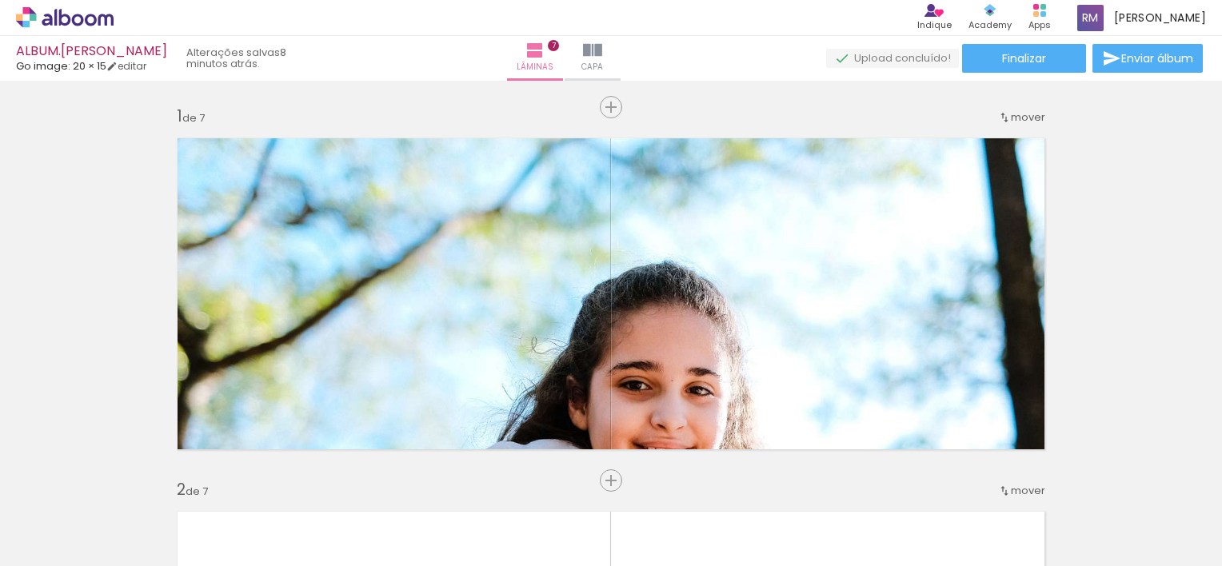
scroll to position [0, 2893]
